Goal: Check status

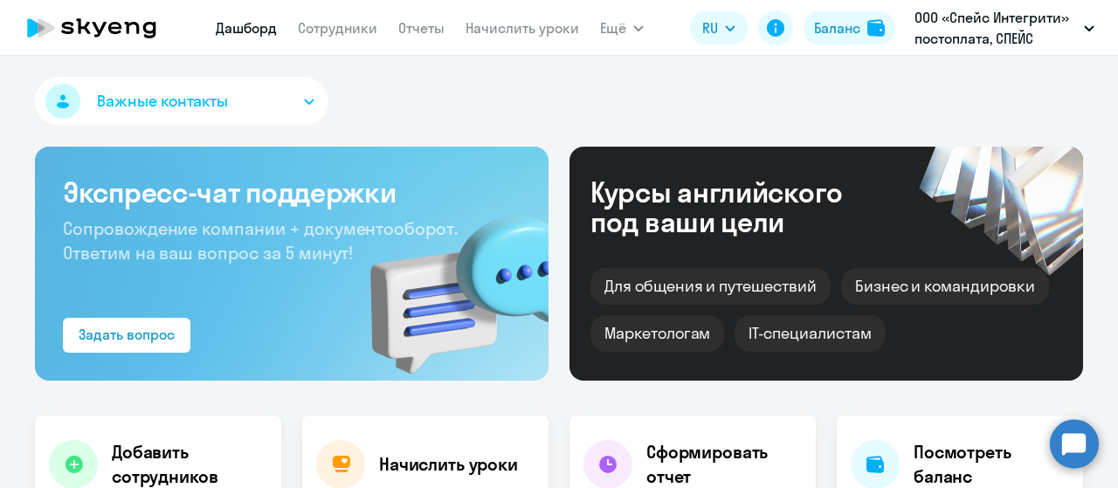
select select "30"
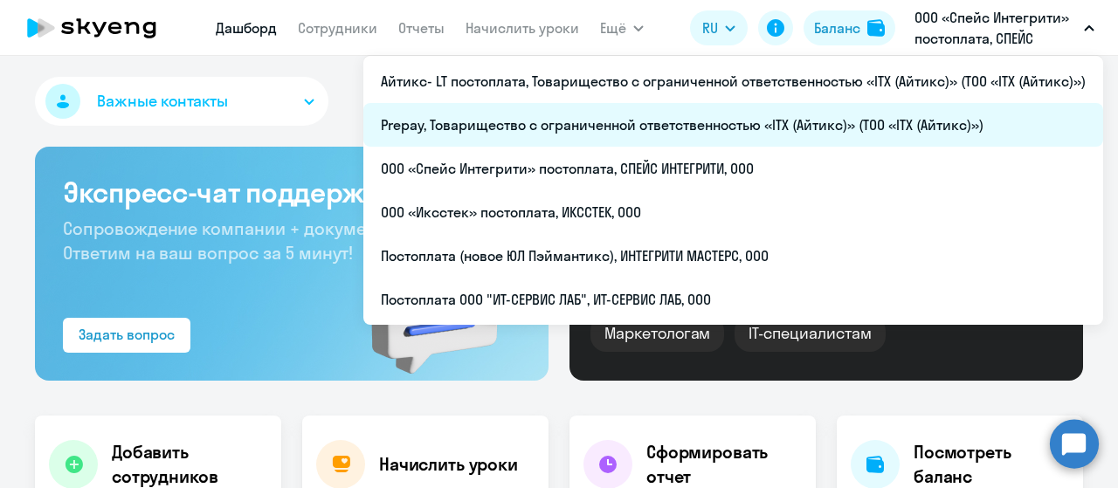
click at [802, 125] on li "Prepay, Товарищество с ограниченной ответственностью «ITX (Айтикс)» (ТОО «ITX (…" at bounding box center [733, 125] width 740 height 44
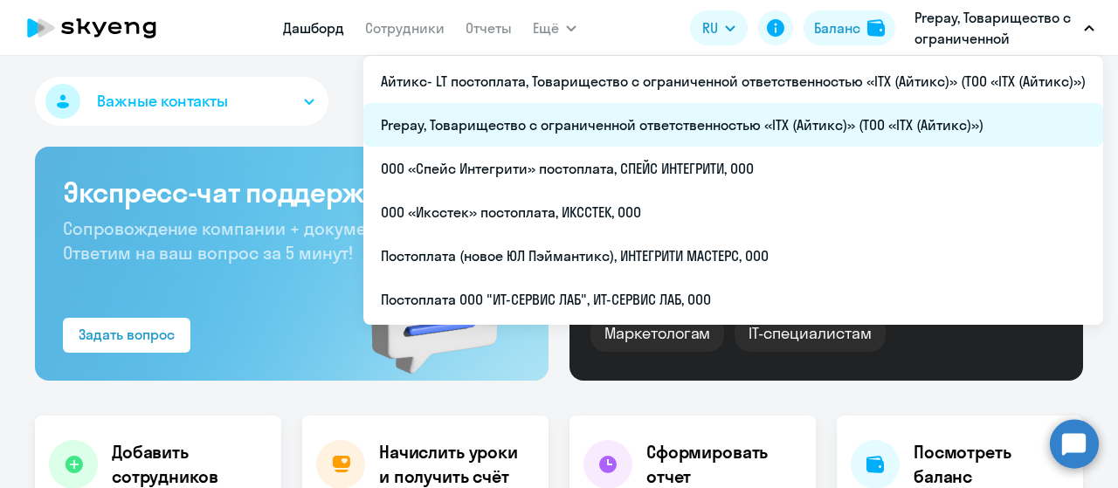
click at [814, 131] on li "Prepay, Товарищество с ограниченной ответственностью «ITX (Айтикс)» (ТОО «ITX (…" at bounding box center [733, 125] width 740 height 44
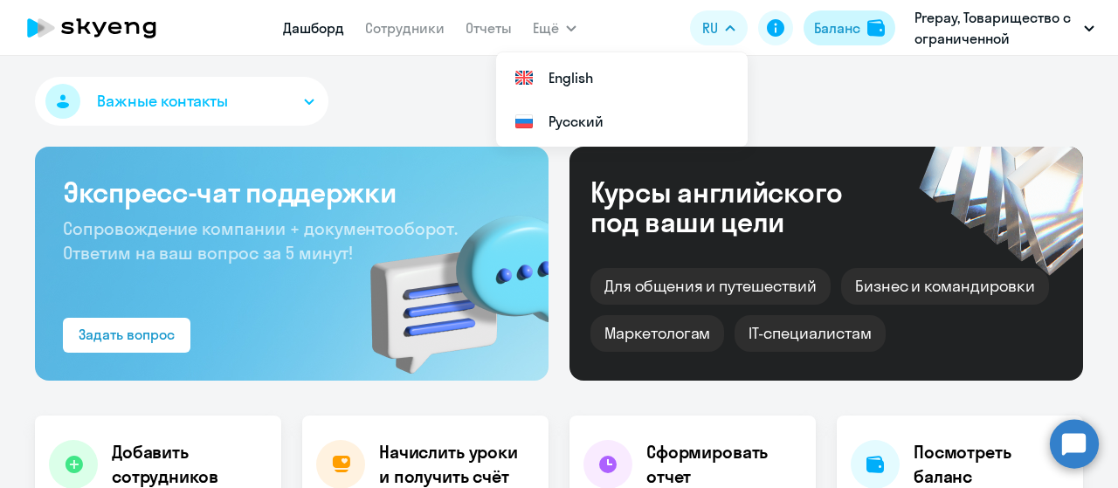
click at [849, 28] on div "Баланс" at bounding box center [837, 27] width 46 height 21
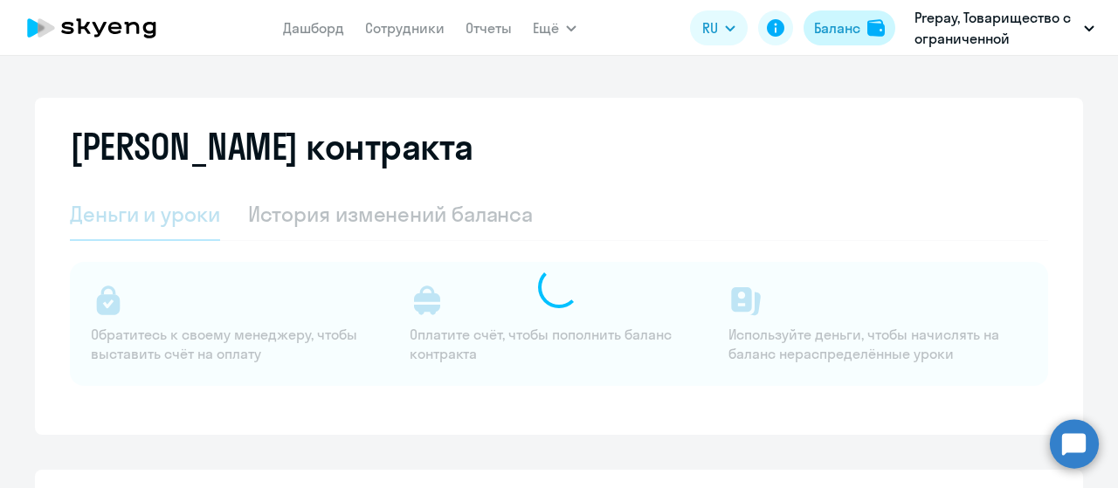
select select "english_adult_not_native_speaker"
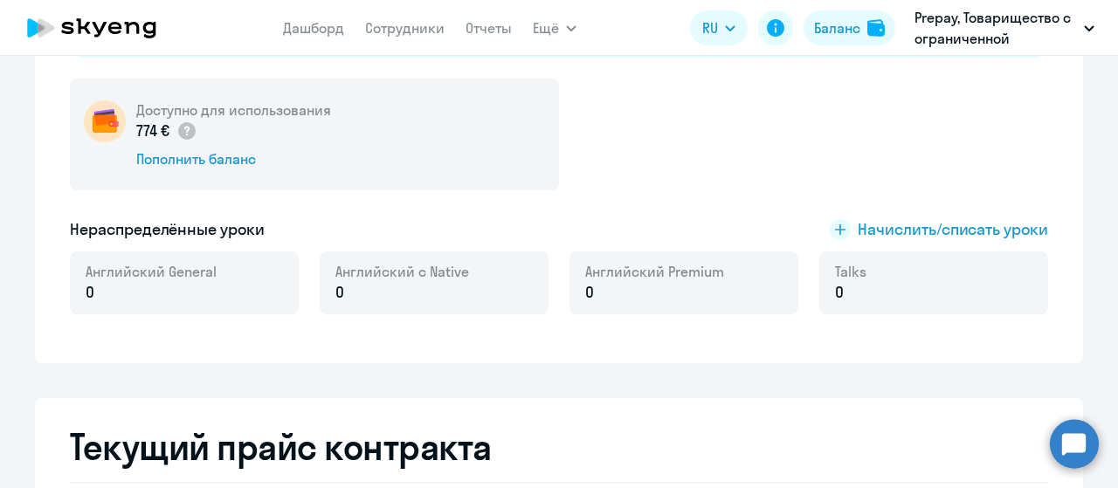
scroll to position [262, 0]
